Goal: Find specific page/section: Find specific page/section

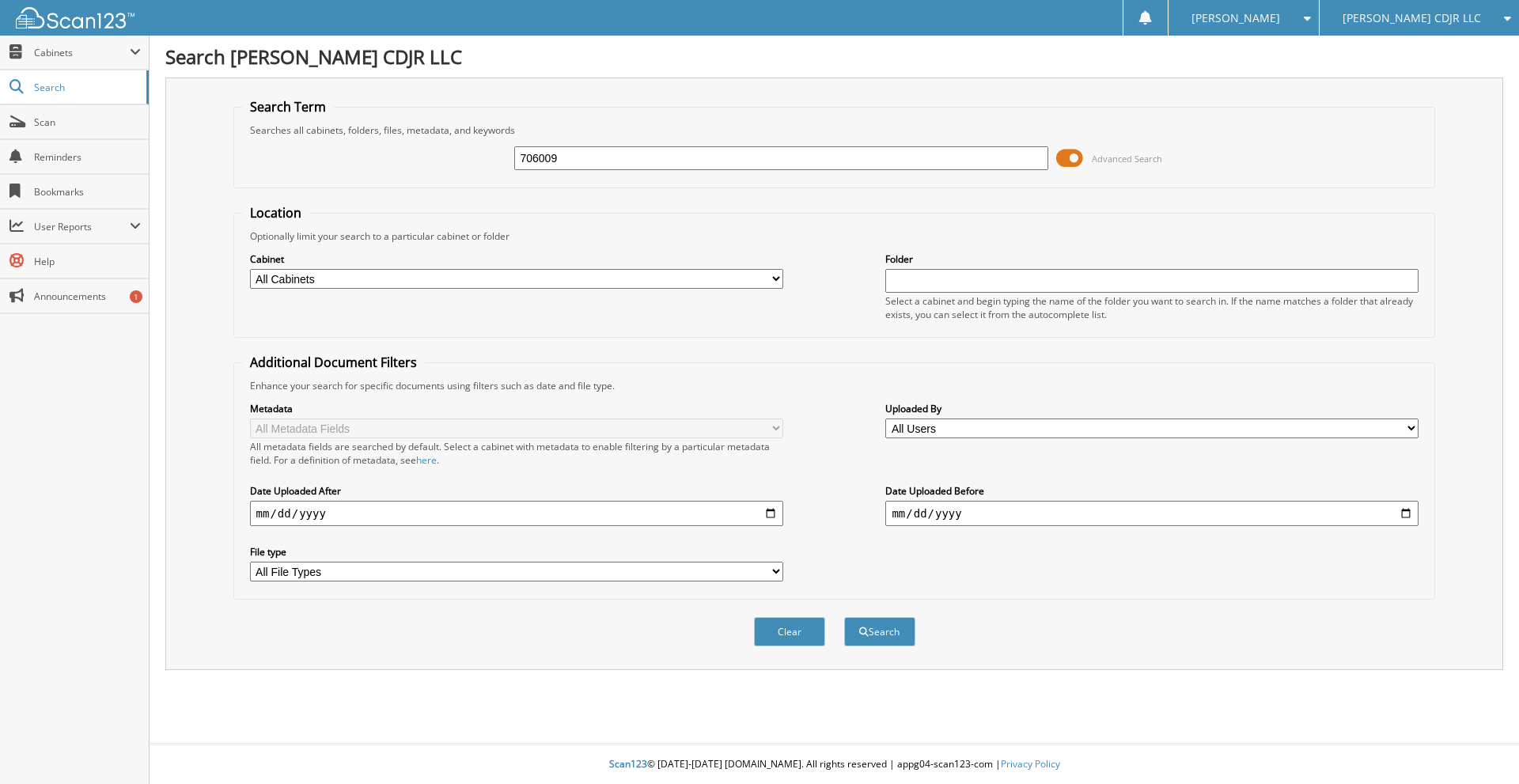
type input "706009"
click at [844, 617] on button "Search" at bounding box center [879, 631] width 71 height 29
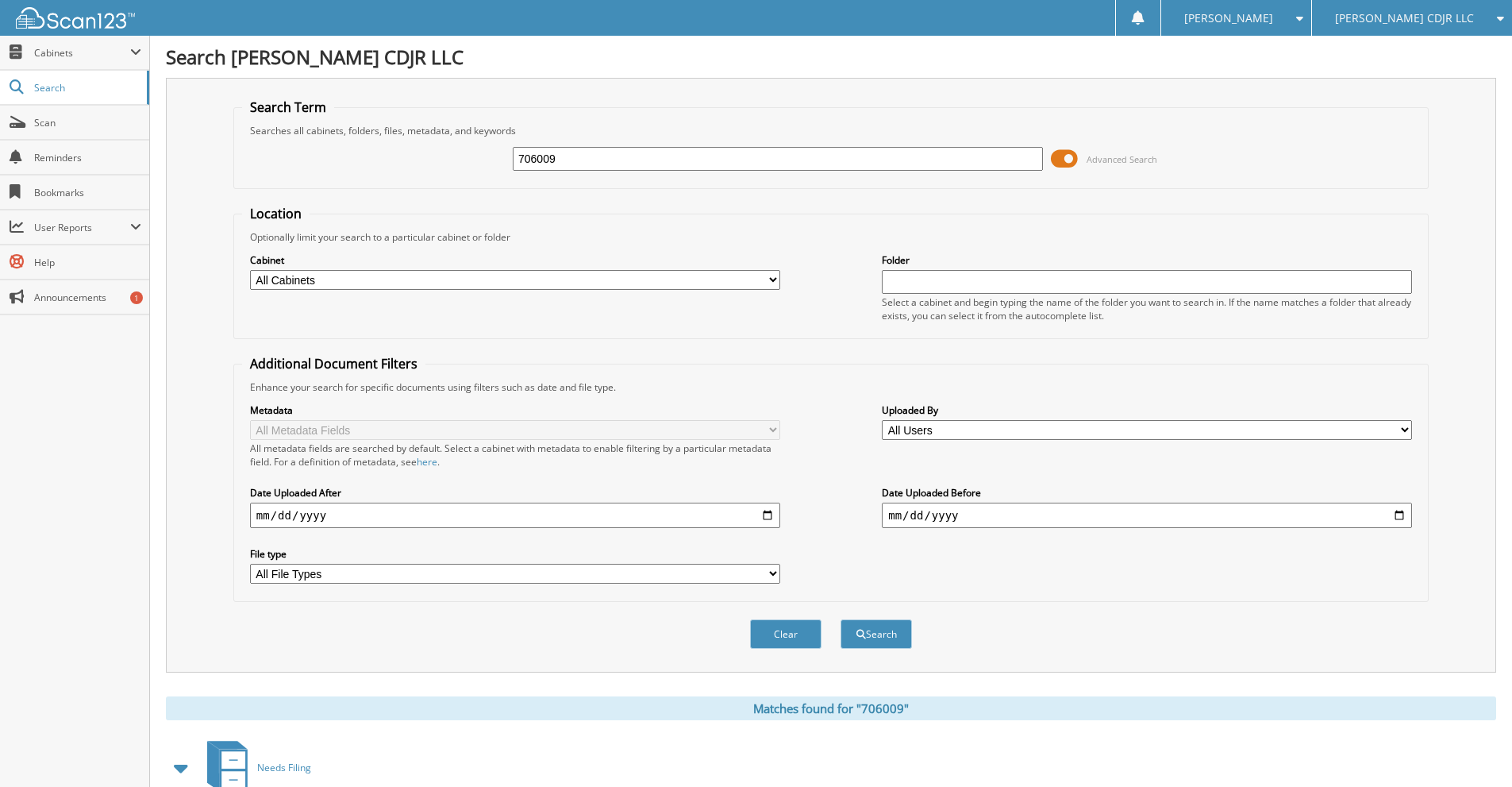
scroll to position [586, 0]
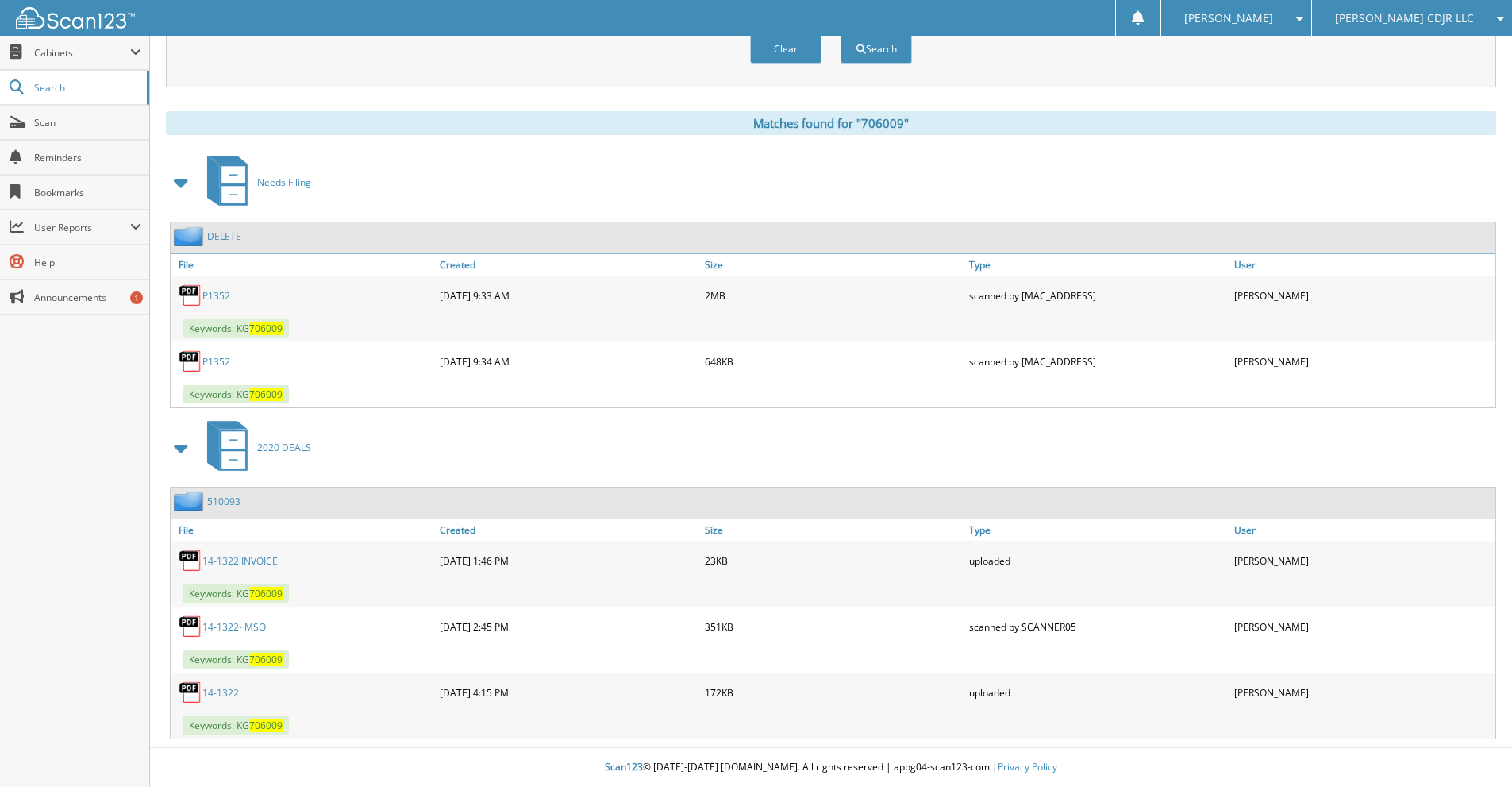
click at [217, 498] on link "510093" at bounding box center [224, 501] width 34 height 13
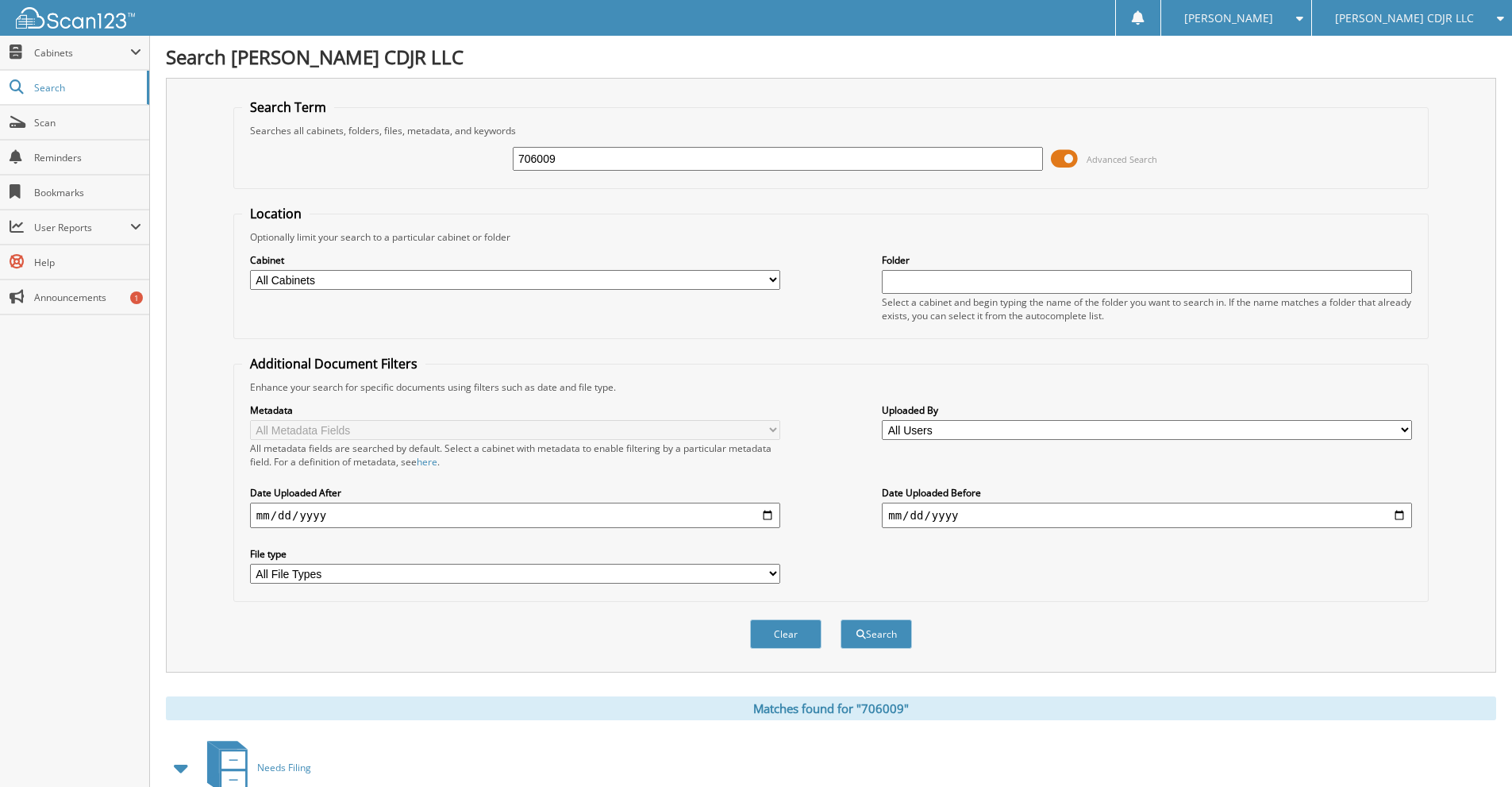
drag, startPoint x: 570, startPoint y: 150, endPoint x: 496, endPoint y: 170, distance: 76.7
click at [496, 170] on div "706009 Advanced Search" at bounding box center [830, 159] width 1178 height 43
type input "MATTHEW SIMMONS"
click at [841, 619] on button "Search" at bounding box center [876, 634] width 71 height 30
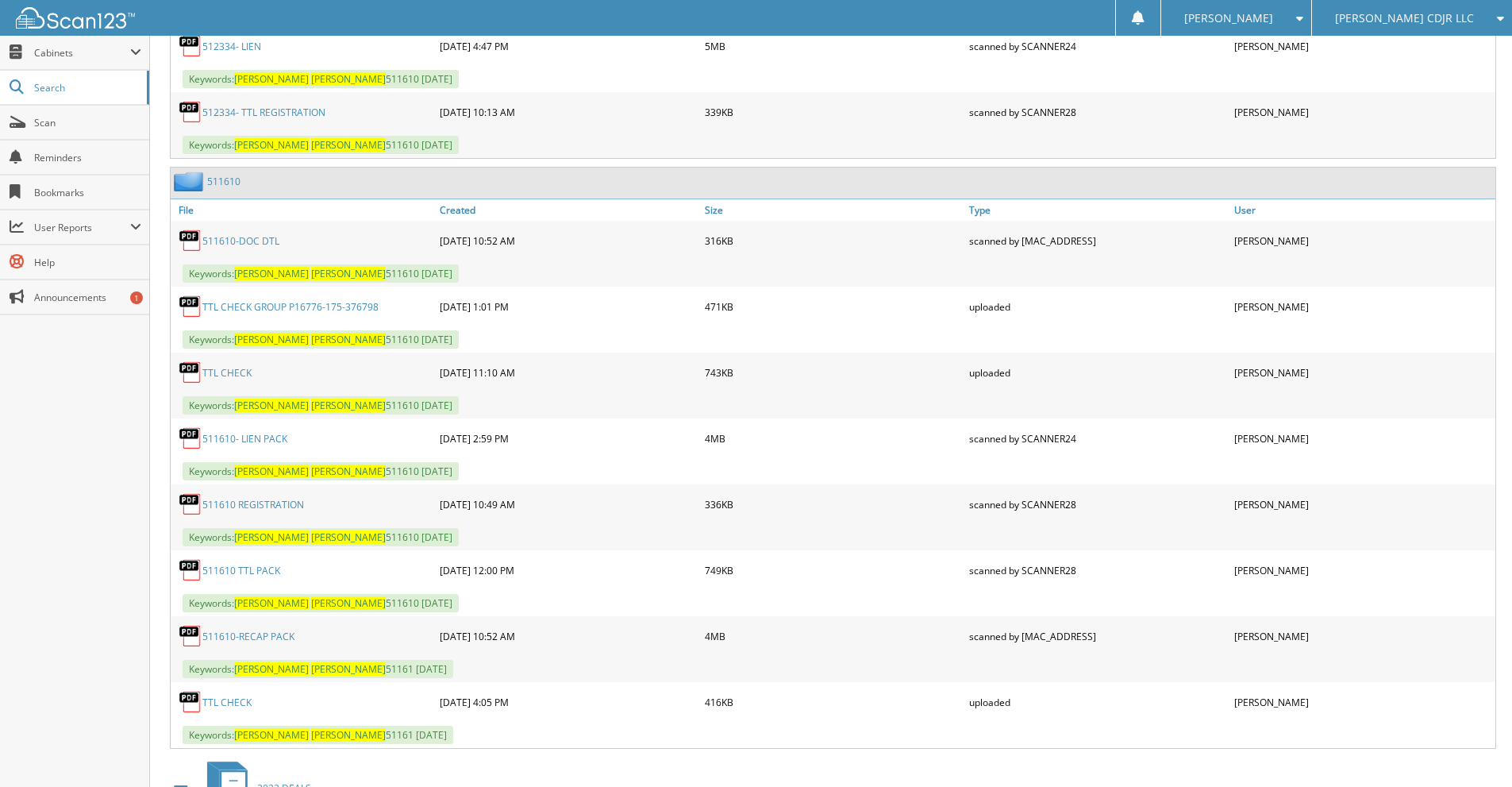
scroll to position [689, 0]
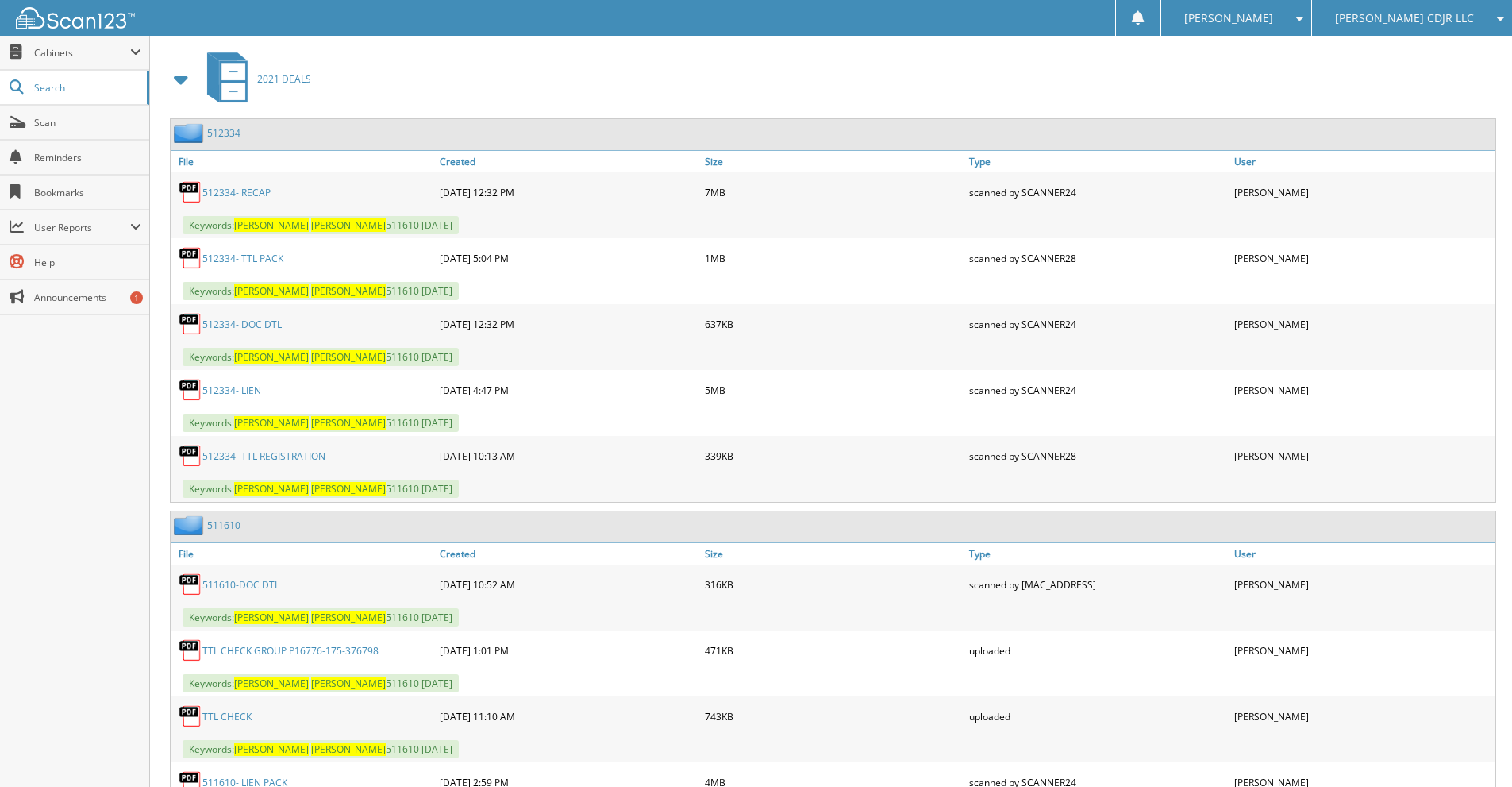
click at [242, 390] on link "512334- LIEN" at bounding box center [232, 390] width 59 height 13
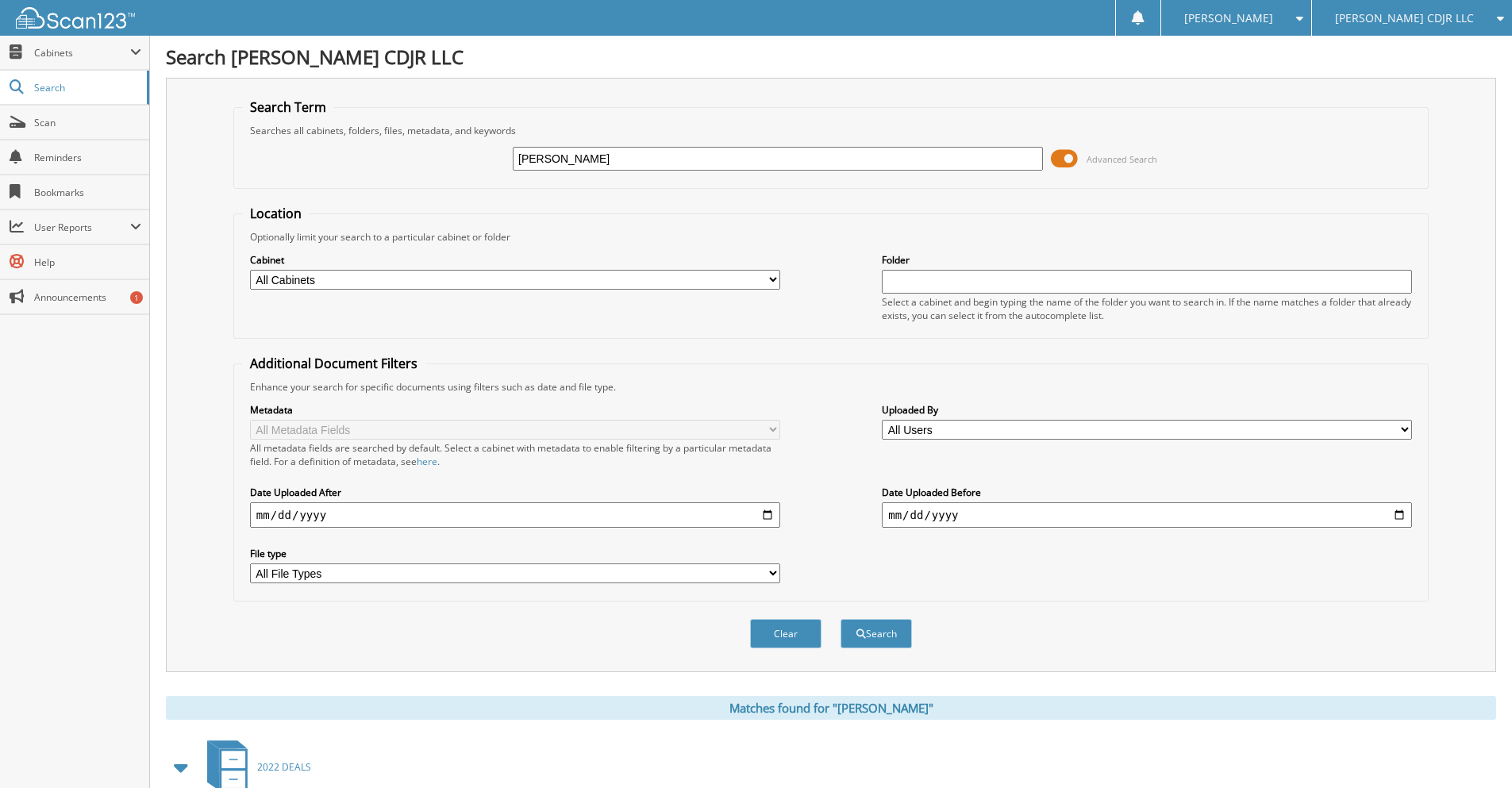
drag, startPoint x: 624, startPoint y: 152, endPoint x: 513, endPoint y: 180, distance: 114.5
click at [513, 180] on fieldset "Search Term Searches all cabinets, folders, files, metadata, and keywords [PERS…" at bounding box center [831, 143] width 1195 height 90
click at [47, 57] on span "Cabinets" at bounding box center [82, 52] width 96 height 13
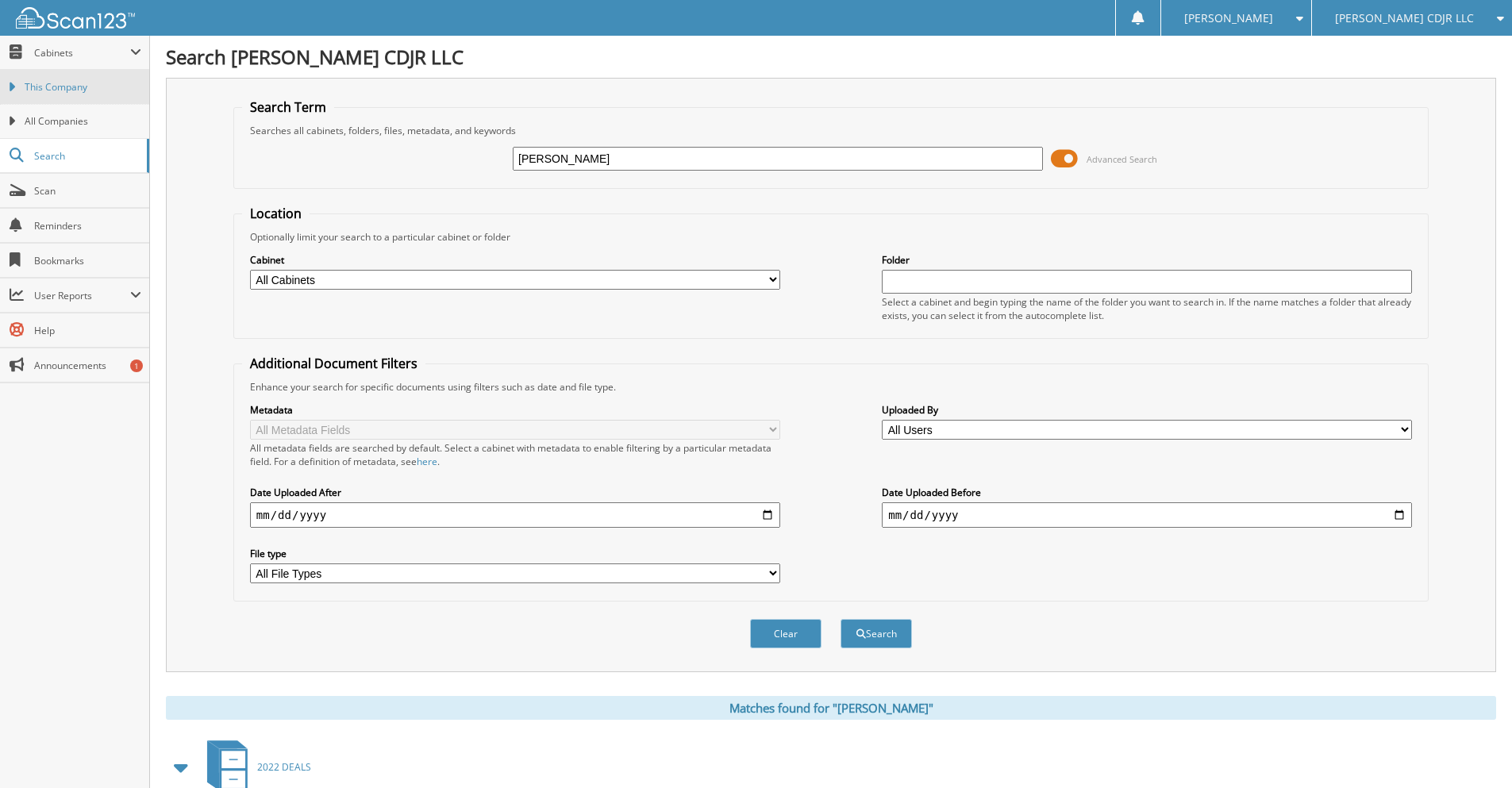
click at [45, 80] on span "This Company" at bounding box center [83, 87] width 116 height 14
